Goal: Navigation & Orientation: Find specific page/section

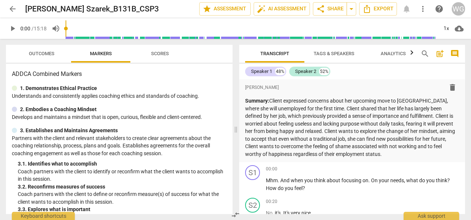
click at [14, 10] on span "arrow_back" at bounding box center [12, 8] width 9 height 9
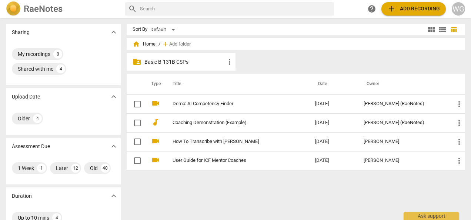
click at [169, 61] on p "Basic B-131B CSPs" at bounding box center [184, 62] width 81 height 8
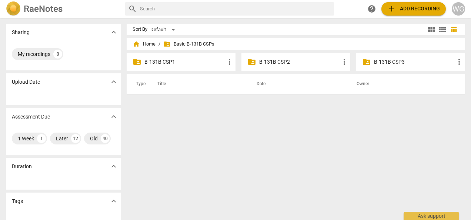
click at [230, 63] on span "folder_shared" at bounding box center [366, 61] width 9 height 9
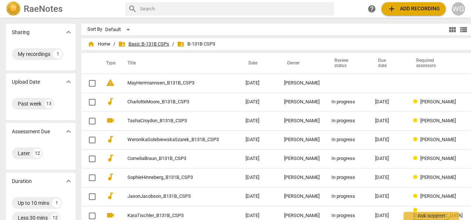
click at [138, 41] on span "folder_shared Basic B-131B CSPs" at bounding box center [143, 43] width 51 height 7
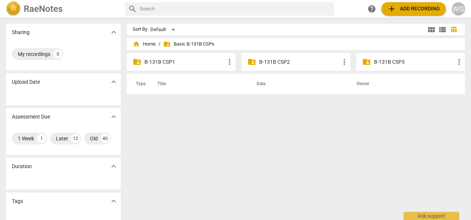
click at [230, 58] on p "B-131B CSP2" at bounding box center [299, 62] width 81 height 8
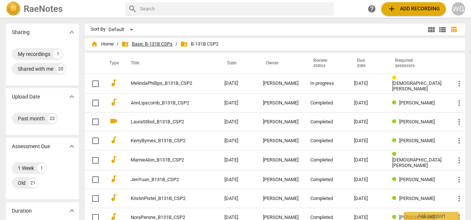
click at [172, 40] on span "folder_shared Basic B-131B CSPs" at bounding box center [146, 43] width 51 height 7
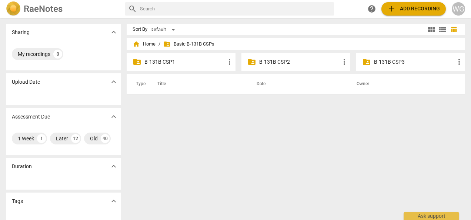
click at [178, 61] on p "B-131B CSP1" at bounding box center [184, 62] width 81 height 8
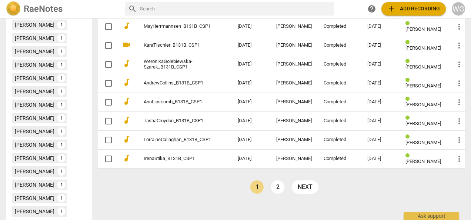
scroll to position [296, 0]
